Goal: Task Accomplishment & Management: Use online tool/utility

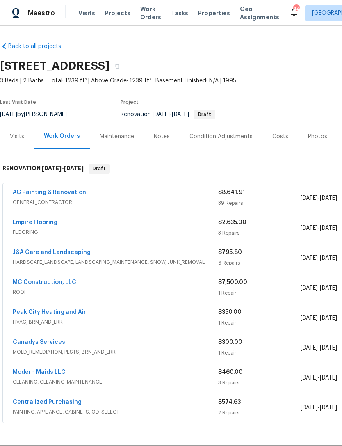
scroll to position [-1, 0]
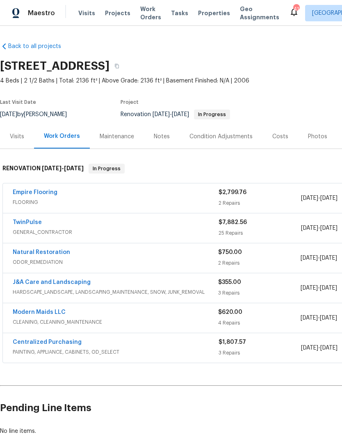
click at [25, 221] on link "TwinPulse" at bounding box center [27, 223] width 29 height 6
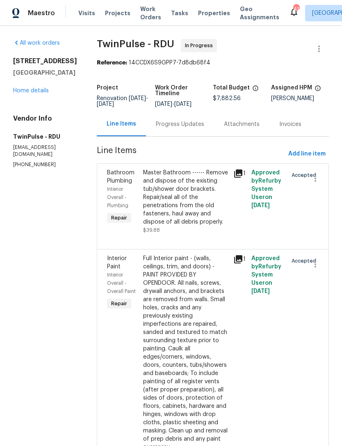
click at [185, 129] on div "Progress Updates" at bounding box center [180, 124] width 48 height 8
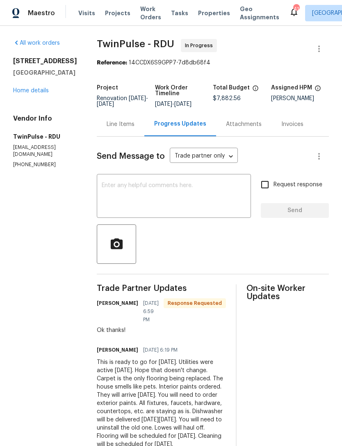
click at [118, 129] on div "Line Items" at bounding box center [121, 124] width 28 height 8
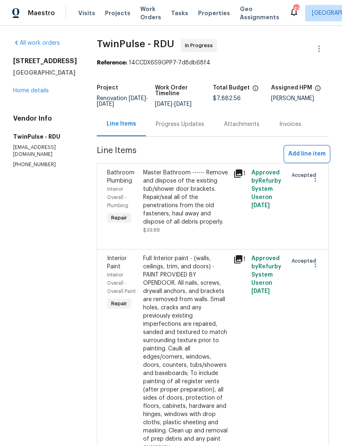
click at [310, 156] on span "Add line item" at bounding box center [307, 154] width 37 height 10
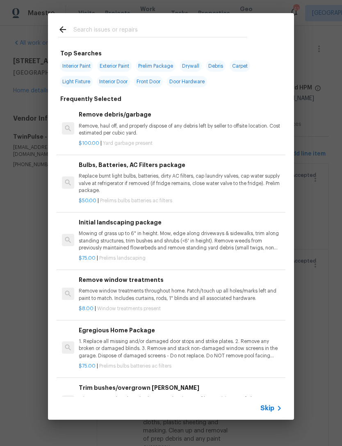
click at [98, 30] on input "text" at bounding box center [160, 31] width 174 height 12
type input "Smoke detector"
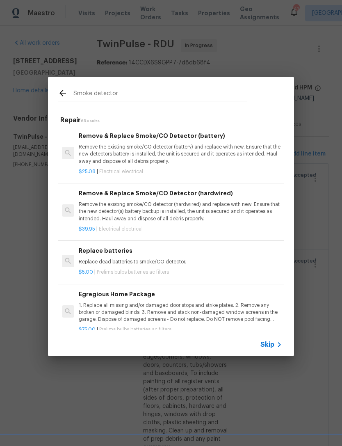
click at [158, 154] on p "Remove the existing smoke/CO detector (battery) and replace with new. Ensure th…" at bounding box center [181, 154] width 204 height 21
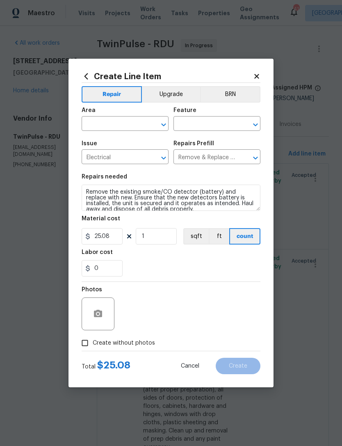
click at [103, 125] on input "text" at bounding box center [114, 124] width 64 height 13
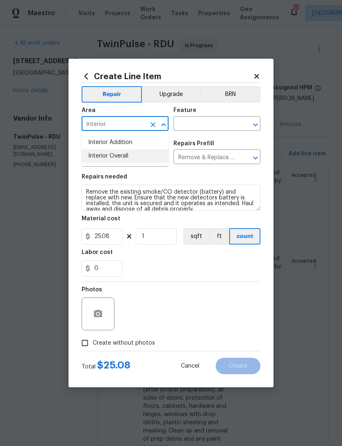
click at [131, 158] on li "Interior Overall" at bounding box center [125, 156] width 87 height 14
type input "Interior Overall"
click at [205, 125] on input "text" at bounding box center [206, 124] width 64 height 13
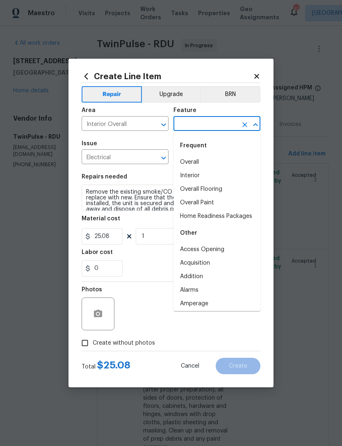
click at [191, 164] on li "Overall" at bounding box center [217, 163] width 87 height 14
type input "Overall"
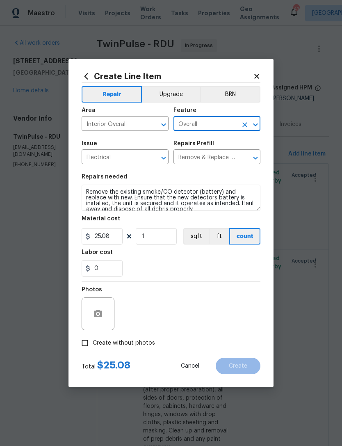
click at [113, 343] on span "Create without photos" at bounding box center [124, 343] width 62 height 9
click at [93, 343] on input "Create without photos" at bounding box center [85, 343] width 16 height 16
checkbox input "true"
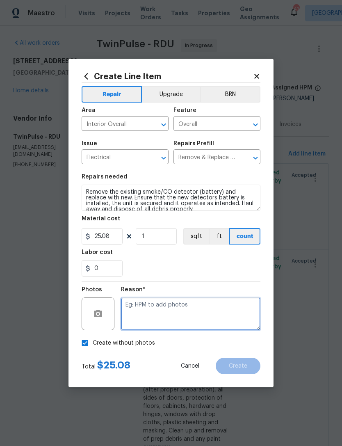
click at [176, 308] on textarea at bounding box center [191, 314] width 140 height 33
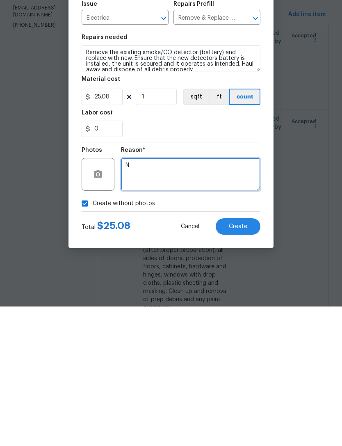
type textarea "N"
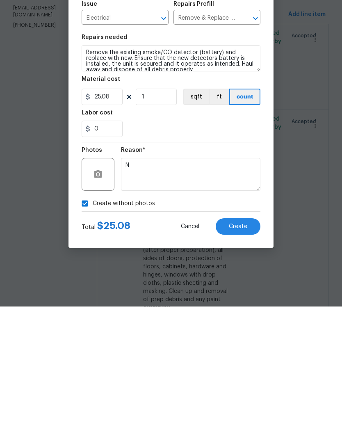
click at [232, 363] on span "Create" at bounding box center [238, 366] width 18 height 6
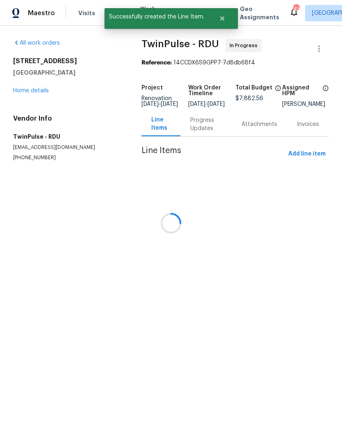
scroll to position [0, 0]
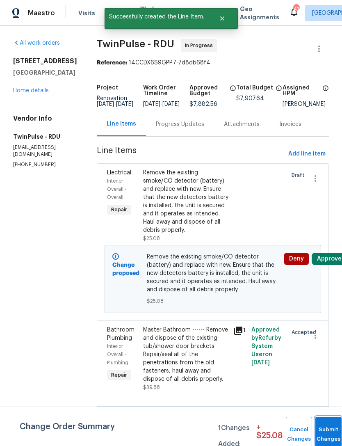
click at [328, 429] on button "Submit Changes" at bounding box center [329, 434] width 26 height 35
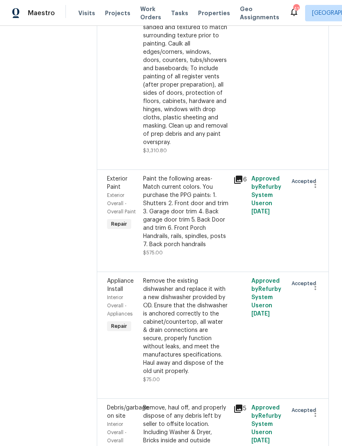
scroll to position [308, 0]
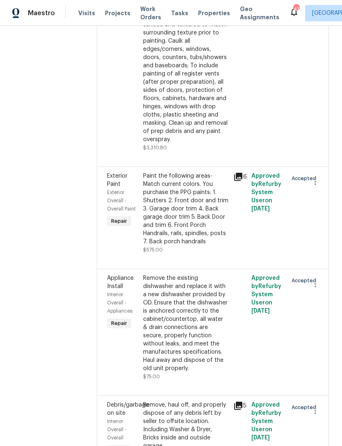
click at [196, 233] on div "Paint the following areas- Match current colors. You purchase the PPG paints: 1…" at bounding box center [185, 209] width 85 height 74
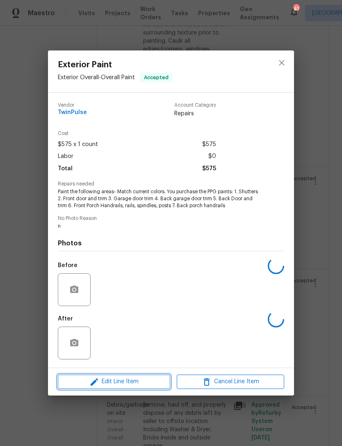
click at [143, 382] on span "Edit Line Item" at bounding box center [114, 382] width 108 height 10
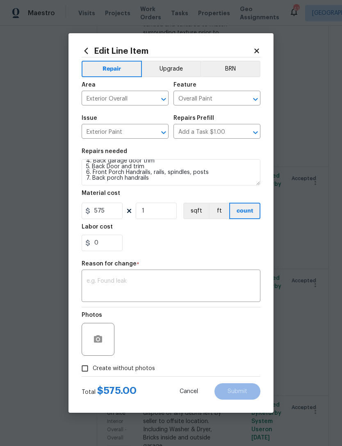
scroll to position [34, 0]
click at [98, 209] on input "575" at bounding box center [102, 211] width 41 height 16
type input "675"
click at [158, 230] on div "Labor cost" at bounding box center [171, 229] width 179 height 11
click at [156, 282] on textarea at bounding box center [171, 286] width 169 height 17
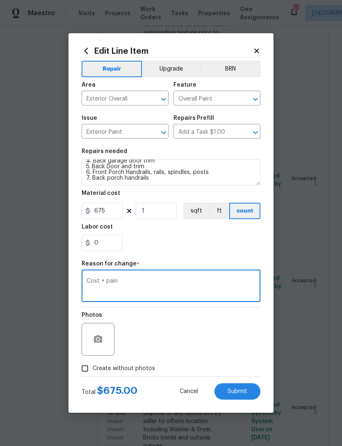
type textarea "Cost + paint"
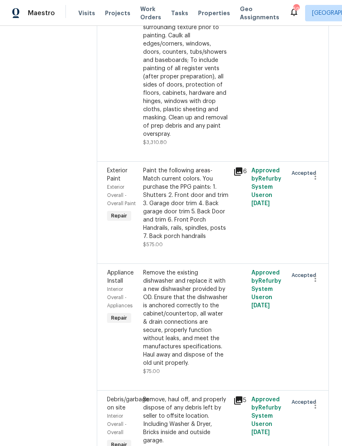
scroll to position [316, 0]
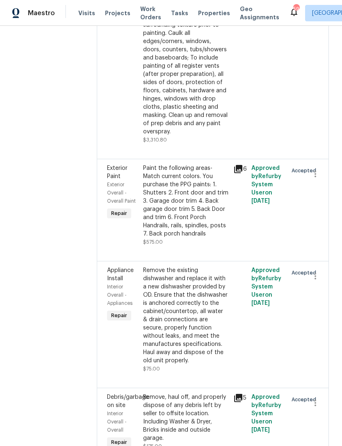
click at [202, 214] on div "Paint the following areas- Match current colors. You purchase the PPG paints: 1…" at bounding box center [185, 201] width 85 height 74
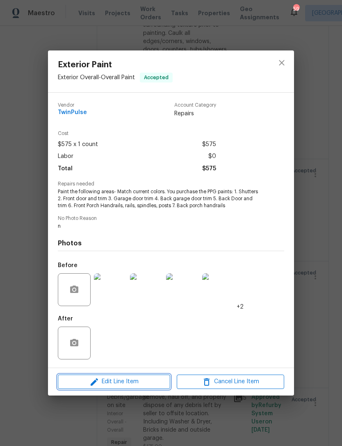
click at [147, 380] on span "Edit Line Item" at bounding box center [114, 382] width 108 height 10
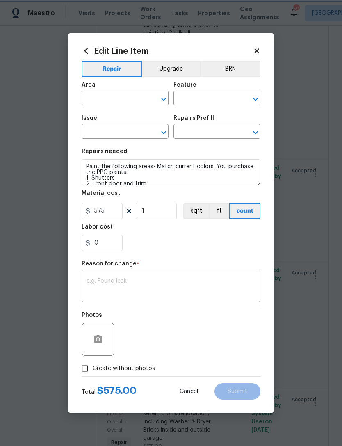
type input "Exterior Overall"
type input "Overall Paint"
type input "Exterior Paint"
type input "Add a Task $1.00"
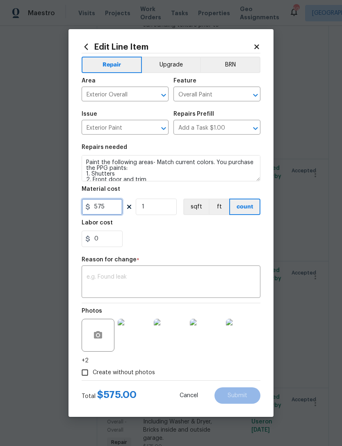
click at [97, 209] on input "575" at bounding box center [102, 207] width 41 height 16
type input "675"
click at [155, 232] on div "0" at bounding box center [171, 239] width 179 height 16
click at [154, 276] on textarea at bounding box center [171, 282] width 169 height 17
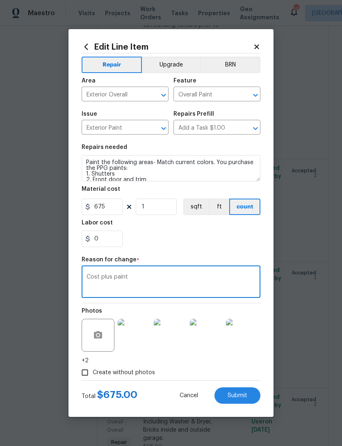
type textarea "Cost plus paint"
click at [195, 233] on div "0" at bounding box center [171, 239] width 179 height 16
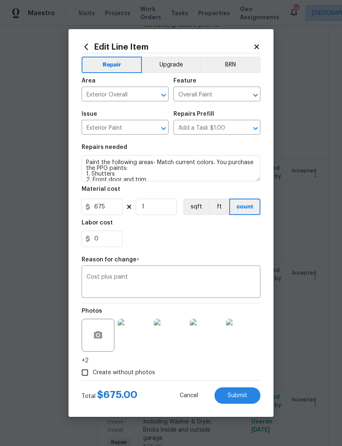
click at [246, 399] on span "Submit" at bounding box center [238, 396] width 20 height 6
type input "575"
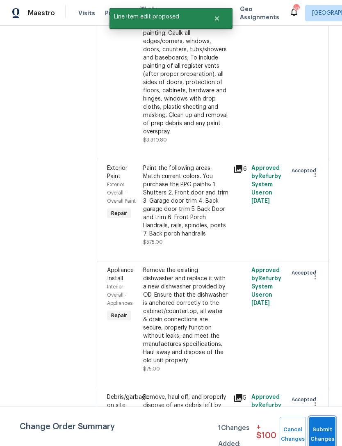
click at [329, 432] on button "Submit Changes" at bounding box center [323, 434] width 26 height 35
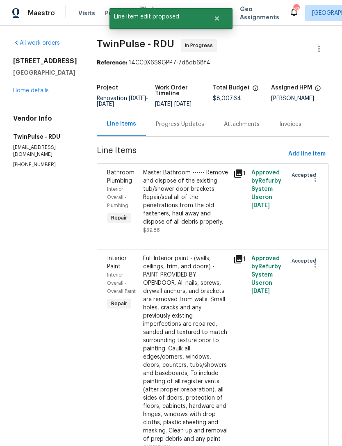
scroll to position [0, 0]
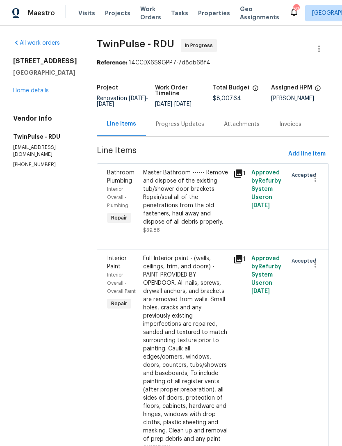
click at [34, 88] on link "Home details" at bounding box center [31, 91] width 36 height 6
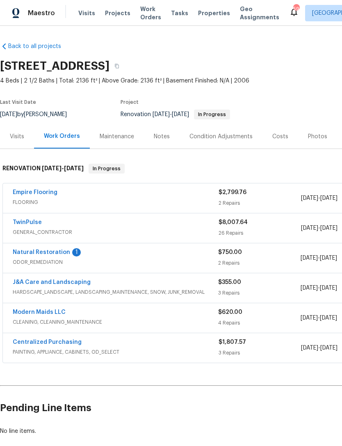
click at [61, 255] on link "Natural Restoration" at bounding box center [41, 253] width 57 height 6
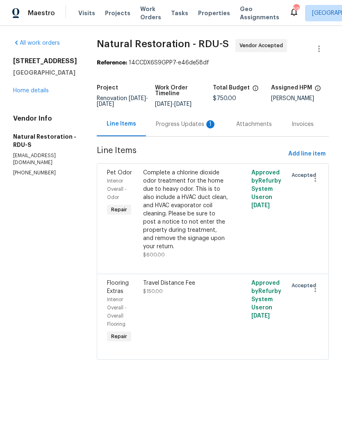
click at [172, 129] on div "Progress Updates 1" at bounding box center [186, 124] width 61 height 8
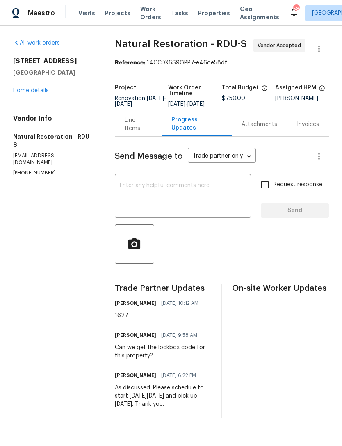
click at [30, 92] on link "Home details" at bounding box center [31, 91] width 36 height 6
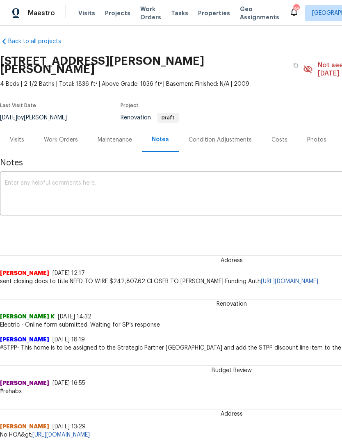
scroll to position [5, 0]
click at [280, 136] on div "Costs" at bounding box center [280, 140] width 16 height 8
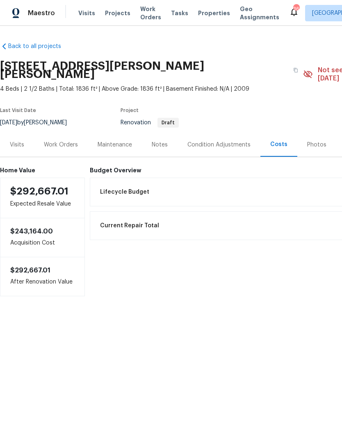
click at [63, 141] on div "Work Orders" at bounding box center [61, 145] width 34 height 8
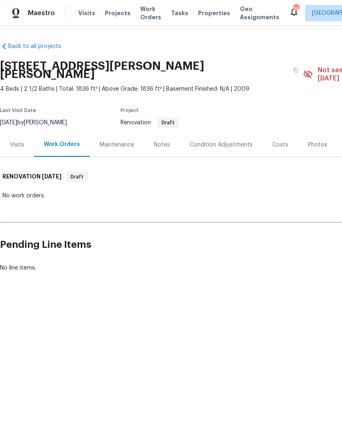
click at [17, 141] on div "Visits" at bounding box center [17, 145] width 14 height 8
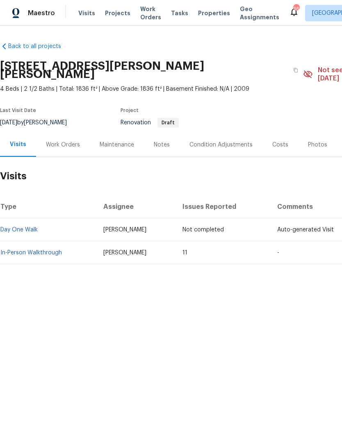
click at [65, 141] on div "Work Orders" at bounding box center [63, 145] width 34 height 8
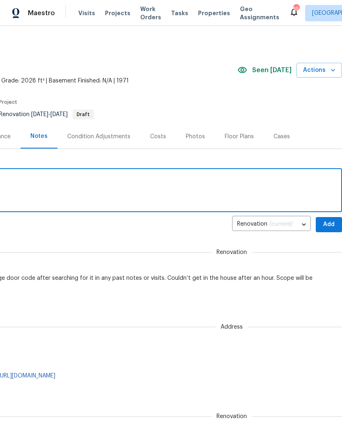
scroll to position [0, 124]
type textarea "Update: 2hrs later, still no code."
click at [328, 227] on span "Add" at bounding box center [329, 225] width 13 height 10
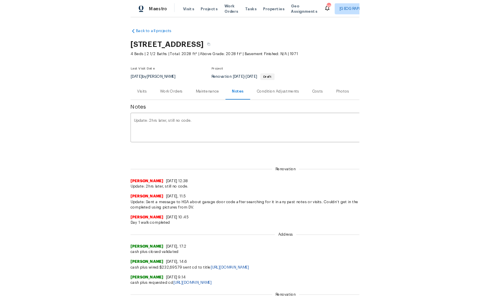
scroll to position [0, 0]
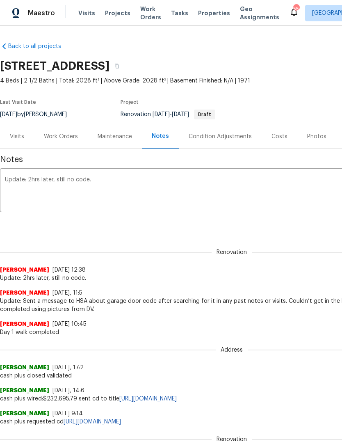
click at [66, 136] on div "Work Orders" at bounding box center [61, 137] width 34 height 8
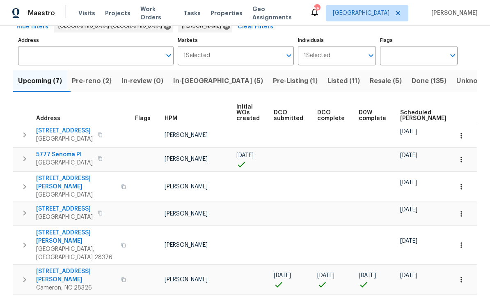
scroll to position [45, 0]
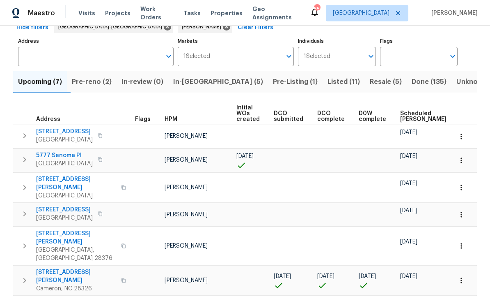
click at [55, 229] on span "150 Hendrix Rd" at bounding box center [76, 237] width 80 height 16
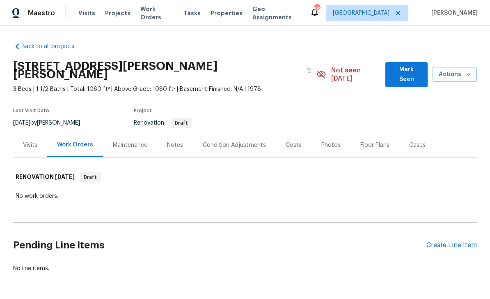
click at [368, 141] on div "Floor Plans" at bounding box center [375, 145] width 29 height 8
